Goal: Task Accomplishment & Management: Manage account settings

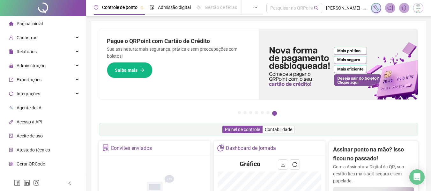
click at [27, 65] on span "Administração" at bounding box center [31, 65] width 29 height 5
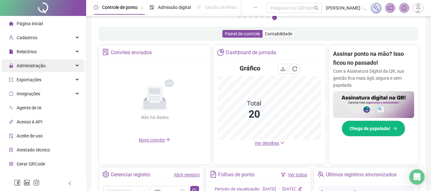
scroll to position [192, 0]
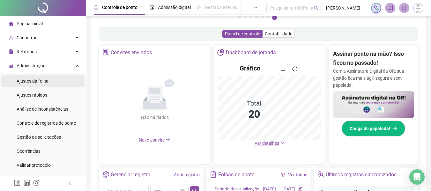
click at [45, 82] on span "Ajustes da folha" at bounding box center [33, 81] width 32 height 5
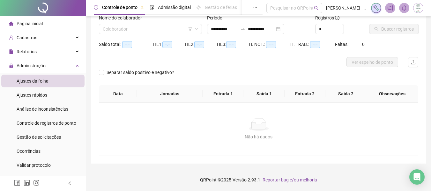
scroll to position [44, 0]
type input "**********"
drag, startPoint x: 143, startPoint y: 31, endPoint x: 140, endPoint y: 41, distance: 10.5
click at [143, 31] on input "search" at bounding box center [148, 29] width 90 height 10
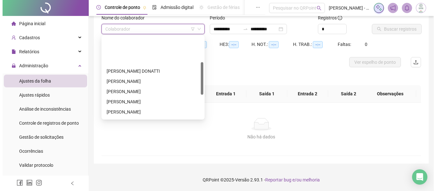
scroll to position [64, 0]
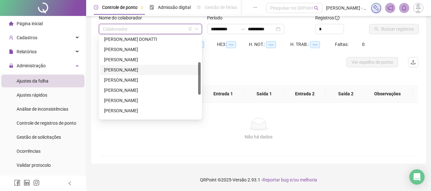
click at [134, 69] on div "[PERSON_NAME]" at bounding box center [150, 69] width 93 height 7
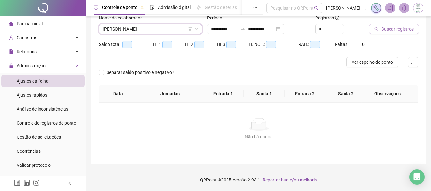
click at [402, 30] on span "Buscar registros" at bounding box center [398, 29] width 33 height 7
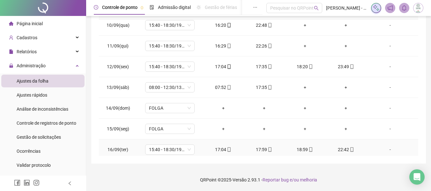
scroll to position [237, 0]
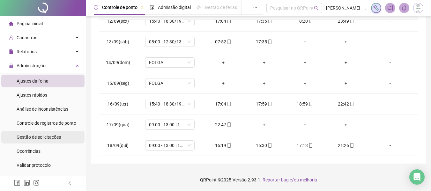
click at [54, 135] on span "Gestão de solicitações" at bounding box center [39, 137] width 44 height 5
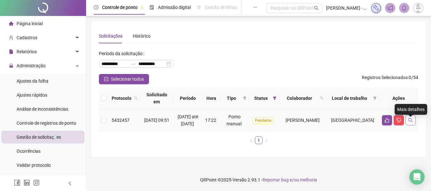
click at [410, 123] on icon "search" at bounding box center [410, 120] width 5 height 5
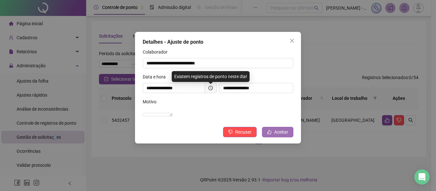
click at [273, 137] on button "Aceitar" at bounding box center [277, 132] width 31 height 10
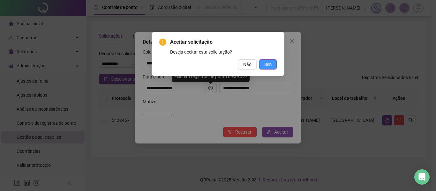
click at [268, 65] on span "Sim" at bounding box center [267, 64] width 7 height 7
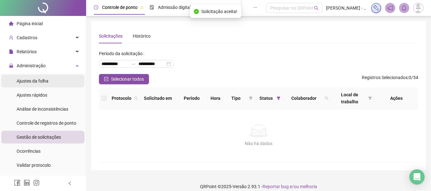
click at [48, 80] on span "Ajustes da folha" at bounding box center [33, 81] width 32 height 5
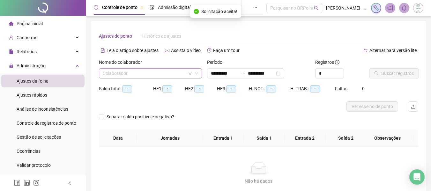
type input "**********"
click at [143, 73] on input "search" at bounding box center [148, 74] width 90 height 10
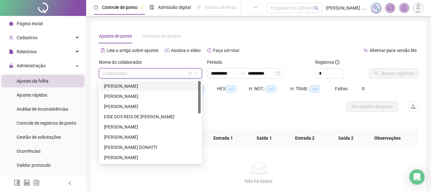
click at [175, 63] on div "Nome do colaborador" at bounding box center [150, 64] width 103 height 10
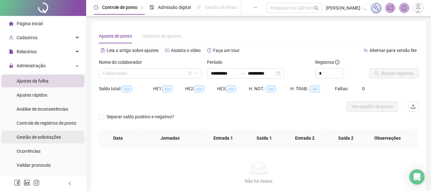
click at [48, 139] on span "Gestão de solicitações" at bounding box center [39, 137] width 44 height 5
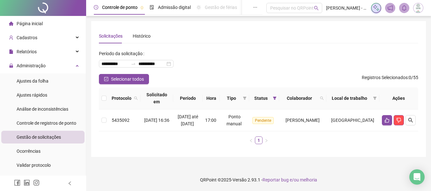
click at [234, 79] on div "Selecionar todos Registros Selecionados : 0 / 55" at bounding box center [259, 79] width 320 height 10
click at [384, 121] on button "button" at bounding box center [387, 120] width 10 height 10
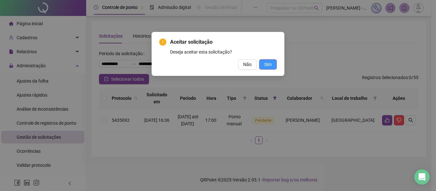
click at [269, 62] on span "Sim" at bounding box center [267, 64] width 7 height 7
